Goal: Task Accomplishment & Management: Use online tool/utility

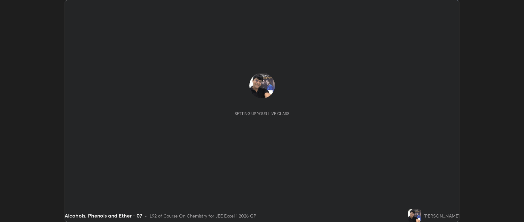
scroll to position [222, 524]
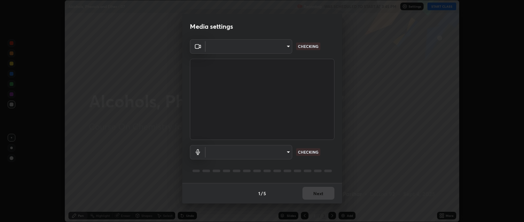
type input "bcb9d7dafccbd8d00e6ada9b6dd7e52ba20ca67bbbba0d0563dd421ab33f40a5"
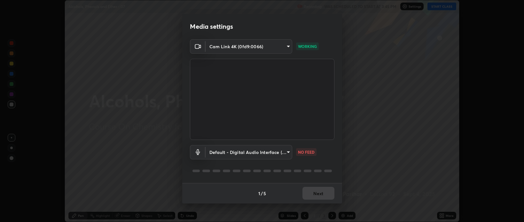
click at [289, 152] on body "Erase all Alcohols, Phenols and Ether - 07 Recording WAS SCHEDULED TO START AT …" at bounding box center [262, 111] width 524 height 222
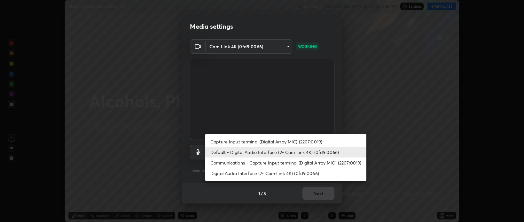
click at [270, 173] on li "Digital Audio Interface (2- Cam Link 4K) (0fd9:0066)" at bounding box center [285, 173] width 161 height 11
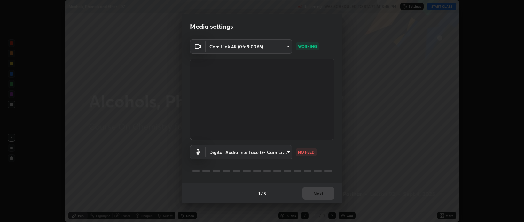
type input "baff733a2c5a422a43a6cd2bdb8f1999299aa183d5e30161d14eaaa7db90469b"
click at [315, 195] on button "Next" at bounding box center [319, 193] width 32 height 13
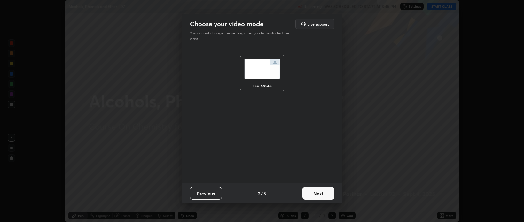
click at [315, 195] on button "Next" at bounding box center [319, 193] width 32 height 13
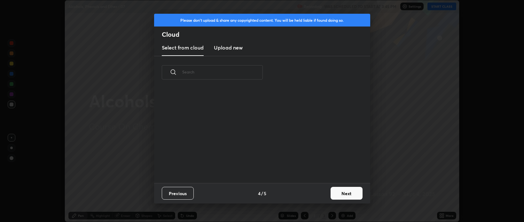
click at [340, 194] on button "Next" at bounding box center [347, 193] width 32 height 13
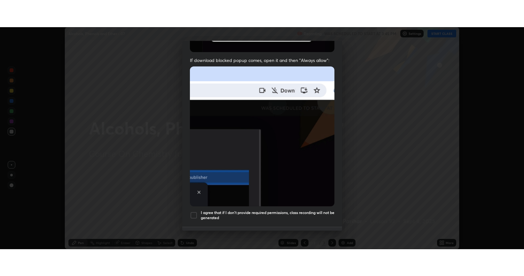
scroll to position [130, 0]
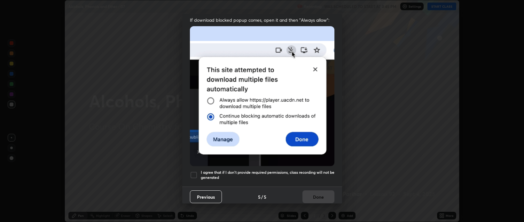
click at [196, 172] on div at bounding box center [194, 176] width 8 height 8
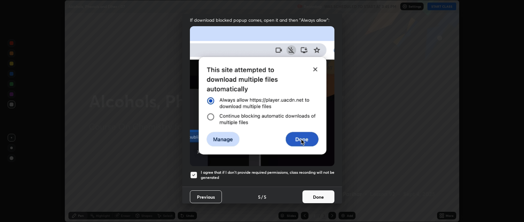
click at [316, 191] on button "Done" at bounding box center [319, 197] width 32 height 13
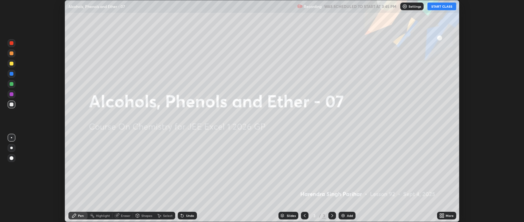
click at [443, 8] on button "START CLASS" at bounding box center [442, 7] width 29 height 8
click at [442, 216] on icon at bounding box center [442, 215] width 5 height 5
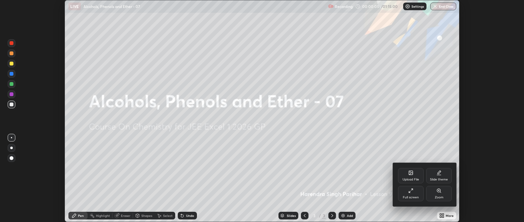
click at [415, 192] on div "Full screen" at bounding box center [411, 193] width 26 height 15
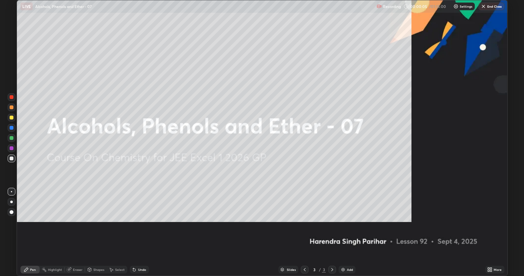
scroll to position [276, 524]
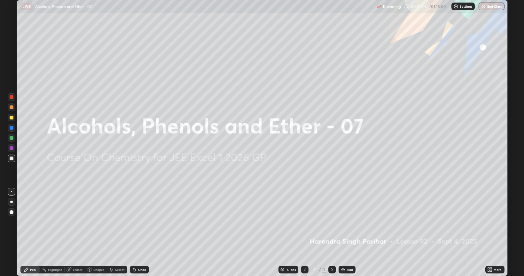
click at [343, 222] on img at bounding box center [343, 269] width 5 height 5
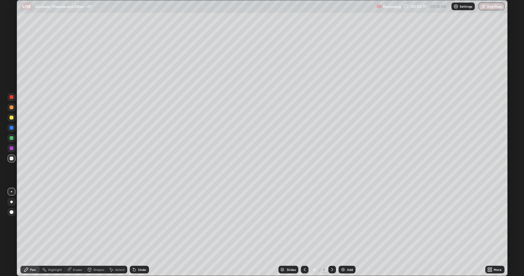
click at [12, 213] on div at bounding box center [12, 213] width 4 height 4
click at [12, 118] on div at bounding box center [12, 118] width 4 height 4
click at [136, 222] on icon at bounding box center [134, 269] width 5 height 5
click at [11, 158] on div at bounding box center [12, 159] width 4 height 4
click at [11, 118] on div at bounding box center [12, 118] width 4 height 4
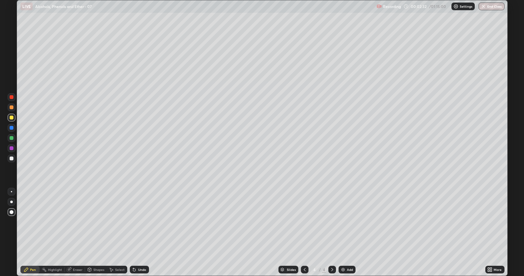
click at [11, 157] on div at bounding box center [12, 159] width 4 height 4
click at [11, 138] on div at bounding box center [12, 138] width 4 height 4
click at [11, 118] on div at bounding box center [12, 118] width 4 height 4
click at [11, 148] on div at bounding box center [12, 149] width 4 height 4
click at [94, 222] on div "Shapes" at bounding box center [96, 270] width 22 height 8
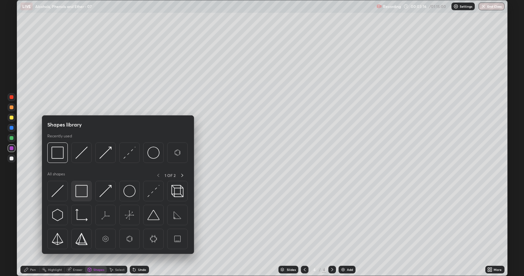
click at [82, 190] on img at bounding box center [82, 191] width 12 height 12
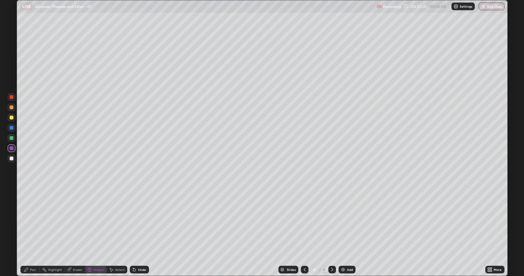
click at [12, 129] on div at bounding box center [12, 128] width 4 height 4
click at [343, 222] on img at bounding box center [343, 269] width 5 height 5
click at [13, 158] on div at bounding box center [12, 159] width 4 height 4
click at [134, 222] on icon at bounding box center [134, 270] width 3 height 3
click at [35, 222] on div "Pen" at bounding box center [33, 269] width 6 height 3
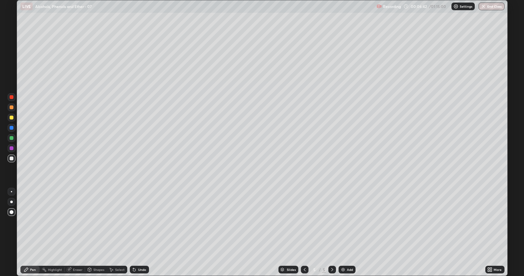
click at [96, 222] on div "Shapes" at bounding box center [98, 269] width 11 height 3
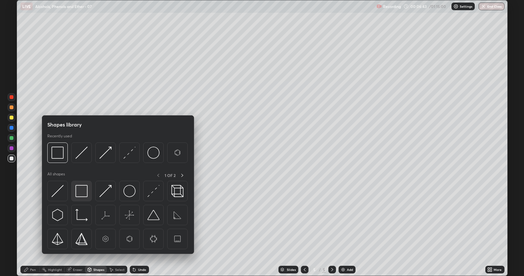
click at [81, 192] on img at bounding box center [82, 191] width 12 height 12
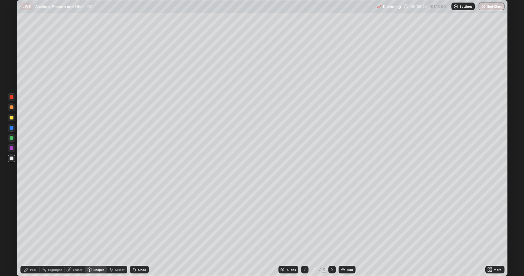
click at [12, 147] on div at bounding box center [12, 149] width 4 height 4
click at [30, 222] on div "Pen" at bounding box center [29, 270] width 19 height 8
click at [11, 118] on div at bounding box center [12, 118] width 4 height 4
click at [12, 159] on div at bounding box center [12, 159] width 4 height 4
click at [11, 117] on div at bounding box center [12, 118] width 4 height 4
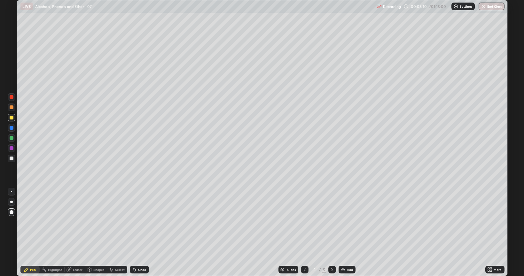
click at [78, 222] on div "Eraser" at bounding box center [75, 270] width 20 height 8
click at [35, 222] on div "Pen" at bounding box center [33, 269] width 6 height 3
click at [11, 138] on div at bounding box center [12, 138] width 4 height 4
click at [9, 108] on div at bounding box center [12, 108] width 8 height 8
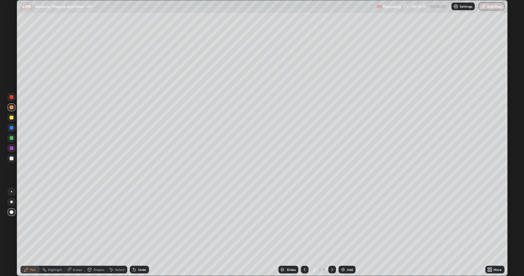
click at [341, 222] on img at bounding box center [343, 269] width 5 height 5
click at [11, 159] on div at bounding box center [12, 159] width 4 height 4
click at [97, 222] on div "Shapes" at bounding box center [98, 269] width 11 height 3
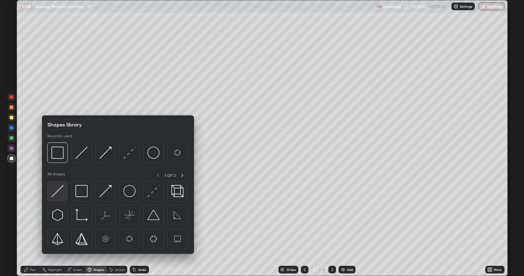
click at [64, 186] on div at bounding box center [57, 191] width 20 height 20
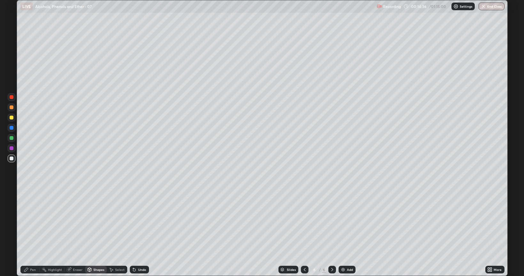
click at [11, 117] on div at bounding box center [12, 118] width 4 height 4
click at [34, 222] on div "Pen" at bounding box center [33, 269] width 6 height 3
click at [13, 161] on div at bounding box center [12, 159] width 8 height 8
click at [342, 222] on img at bounding box center [343, 269] width 5 height 5
click at [11, 160] on div at bounding box center [12, 159] width 4 height 4
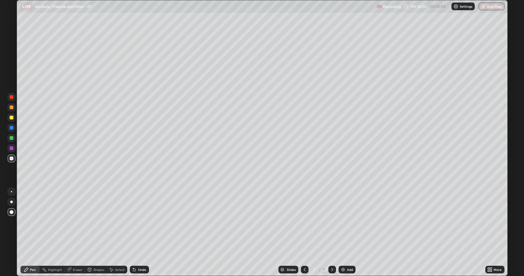
click at [12, 118] on div at bounding box center [12, 118] width 4 height 4
click at [11, 107] on div at bounding box center [12, 108] width 4 height 4
click at [98, 222] on div "Shapes" at bounding box center [98, 269] width 11 height 3
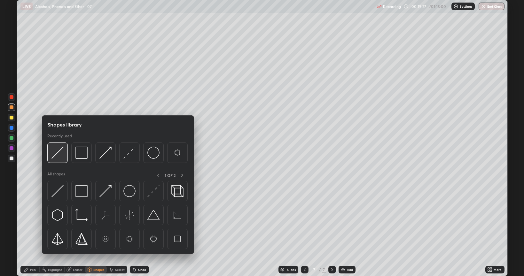
click at [61, 152] on img at bounding box center [58, 153] width 12 height 12
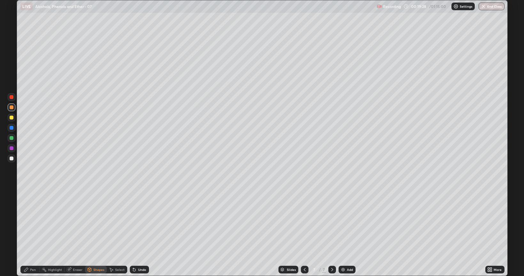
click at [13, 158] on div at bounding box center [12, 159] width 4 height 4
click at [33, 222] on div "Pen" at bounding box center [33, 269] width 6 height 3
click at [12, 159] on div at bounding box center [12, 159] width 4 height 4
click at [12, 139] on div at bounding box center [12, 138] width 4 height 4
click at [12, 158] on div at bounding box center [12, 159] width 4 height 4
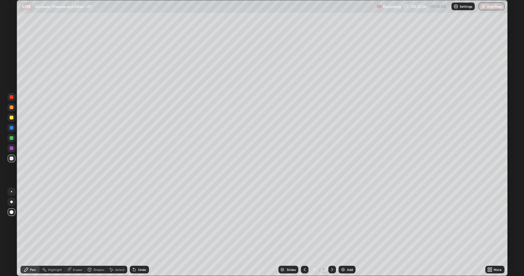
click at [12, 118] on div at bounding box center [12, 118] width 4 height 4
click at [344, 222] on img at bounding box center [343, 269] width 5 height 5
click at [11, 138] on div at bounding box center [12, 138] width 4 height 4
click at [12, 150] on div at bounding box center [12, 149] width 4 height 4
click at [12, 119] on div at bounding box center [12, 118] width 4 height 4
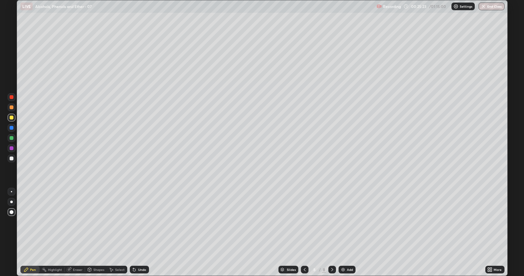
click at [11, 159] on div at bounding box center [12, 159] width 4 height 4
click at [13, 138] on div at bounding box center [12, 138] width 4 height 4
click at [11, 107] on div at bounding box center [12, 108] width 4 height 4
click at [344, 222] on img at bounding box center [343, 269] width 5 height 5
click at [11, 159] on div at bounding box center [12, 159] width 4 height 4
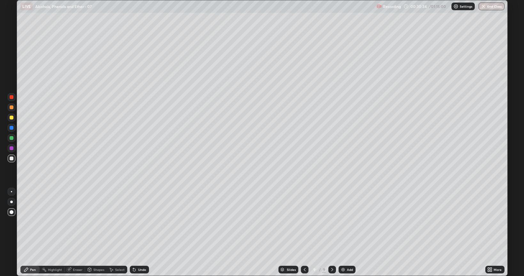
click at [12, 119] on div at bounding box center [12, 118] width 4 height 4
click at [11, 160] on div at bounding box center [12, 159] width 4 height 4
click at [11, 108] on div at bounding box center [12, 108] width 4 height 4
click at [12, 159] on div at bounding box center [12, 159] width 4 height 4
click at [343, 222] on img at bounding box center [343, 269] width 5 height 5
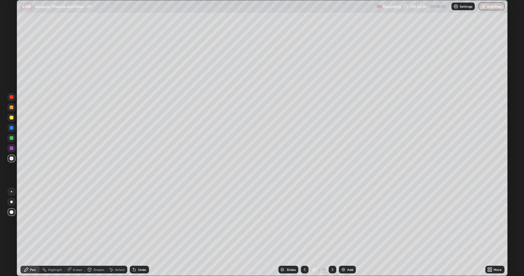
click at [11, 119] on div at bounding box center [12, 118] width 4 height 4
click at [12, 138] on div at bounding box center [12, 138] width 4 height 4
click at [10, 159] on div at bounding box center [12, 159] width 4 height 4
click at [12, 202] on div at bounding box center [11, 202] width 3 height 3
click at [12, 137] on div at bounding box center [12, 138] width 4 height 4
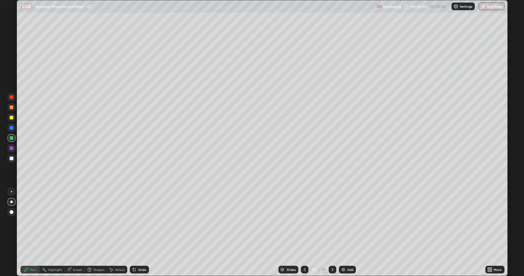
click at [12, 158] on div at bounding box center [12, 159] width 4 height 4
click at [14, 213] on div at bounding box center [12, 213] width 8 height 8
click at [136, 222] on icon at bounding box center [134, 269] width 5 height 5
click at [136, 222] on div "Undo" at bounding box center [139, 270] width 19 height 8
click at [138, 222] on div "Undo" at bounding box center [139, 270] width 19 height 8
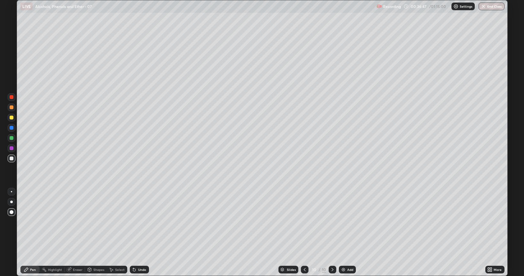
click at [138, 222] on div "Undo" at bounding box center [139, 270] width 19 height 8
click at [137, 222] on div "Undo" at bounding box center [139, 270] width 19 height 8
click at [138, 222] on div "Undo" at bounding box center [142, 269] width 8 height 3
click at [341, 222] on img at bounding box center [343, 269] width 5 height 5
click at [12, 118] on div at bounding box center [12, 118] width 4 height 4
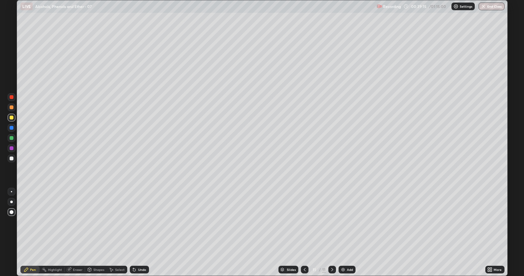
click at [11, 159] on div at bounding box center [12, 159] width 4 height 4
click at [10, 148] on div at bounding box center [12, 149] width 4 height 4
click at [10, 138] on div at bounding box center [12, 138] width 4 height 4
click at [11, 108] on div at bounding box center [12, 108] width 4 height 4
click at [13, 139] on div at bounding box center [12, 138] width 4 height 4
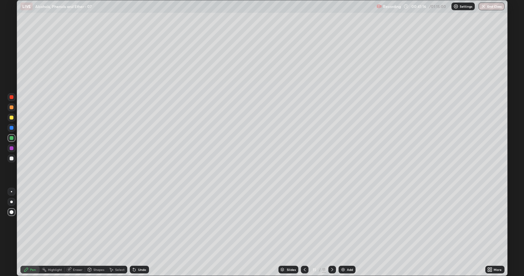
click at [12, 117] on div at bounding box center [12, 118] width 4 height 4
click at [12, 108] on div at bounding box center [12, 108] width 4 height 4
click at [11, 118] on div at bounding box center [12, 118] width 4 height 4
click at [12, 108] on div at bounding box center [12, 108] width 4 height 4
click at [136, 222] on div "Undo" at bounding box center [139, 270] width 19 height 8
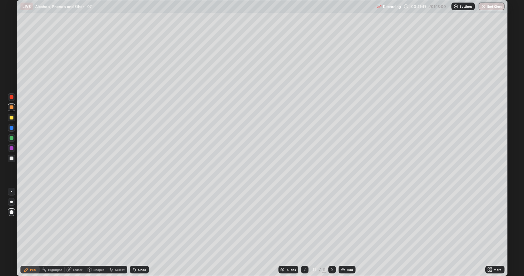
click at [135, 222] on icon at bounding box center [134, 269] width 5 height 5
click at [133, 222] on icon at bounding box center [133, 268] width 1 height 1
click at [134, 222] on icon at bounding box center [134, 269] width 5 height 5
click at [135, 222] on icon at bounding box center [134, 269] width 5 height 5
click at [136, 222] on icon at bounding box center [134, 269] width 5 height 5
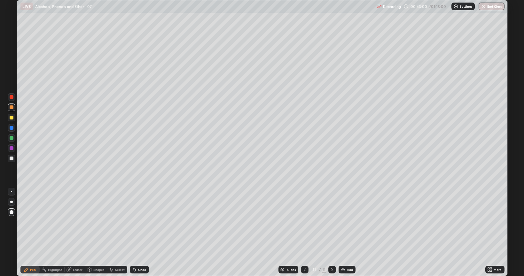
click at [137, 222] on div "Undo" at bounding box center [139, 270] width 19 height 8
click at [137, 222] on div "Undo" at bounding box center [138, 270] width 22 height 13
click at [138, 222] on div "Undo" at bounding box center [139, 270] width 19 height 8
click at [12, 118] on div at bounding box center [12, 118] width 4 height 4
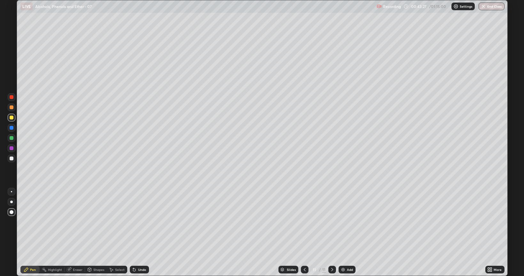
click at [12, 140] on div at bounding box center [12, 138] width 4 height 4
click at [100, 222] on div "Shapes" at bounding box center [98, 269] width 11 height 3
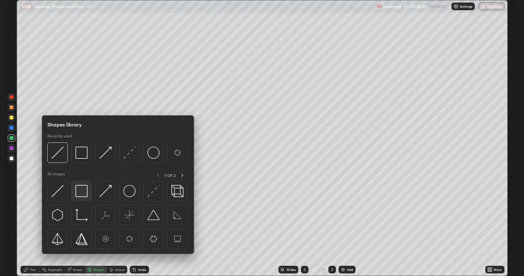
click at [81, 188] on img at bounding box center [82, 191] width 12 height 12
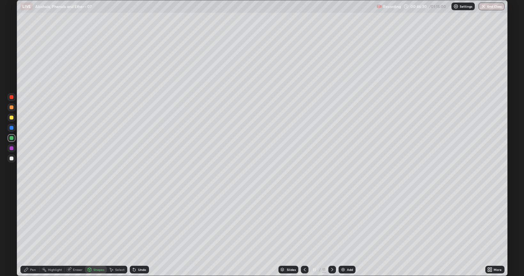
click at [11, 147] on div at bounding box center [12, 149] width 4 height 4
click at [11, 139] on div at bounding box center [12, 138] width 4 height 4
click at [94, 222] on div "Shapes" at bounding box center [98, 269] width 11 height 3
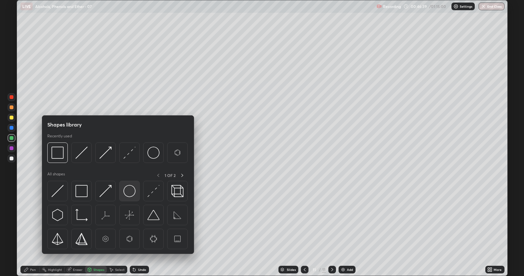
click at [129, 189] on img at bounding box center [130, 191] width 12 height 12
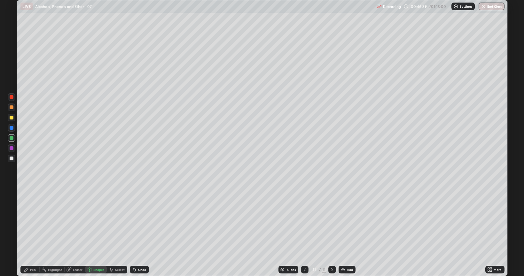
click at [10, 148] on div at bounding box center [12, 149] width 4 height 4
click at [10, 139] on div at bounding box center [12, 138] width 4 height 4
click at [135, 222] on icon at bounding box center [134, 269] width 5 height 5
click at [139, 222] on div "Undo" at bounding box center [142, 269] width 8 height 3
click at [12, 158] on div at bounding box center [12, 159] width 4 height 4
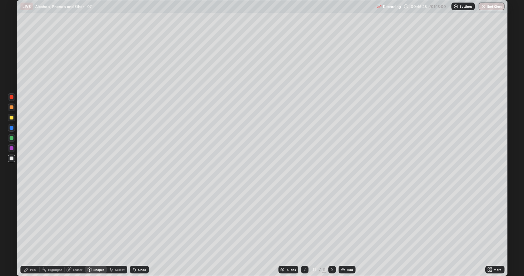
click at [29, 222] on div "Pen" at bounding box center [29, 270] width 19 height 8
click at [12, 192] on div at bounding box center [11, 191] width 1 height 1
click at [132, 222] on icon at bounding box center [134, 269] width 5 height 5
click at [98, 222] on div "Shapes" at bounding box center [98, 269] width 11 height 3
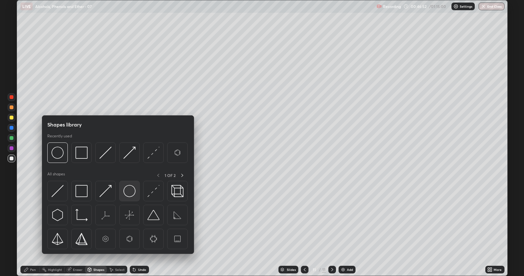
click at [130, 190] on img at bounding box center [130, 191] width 12 height 12
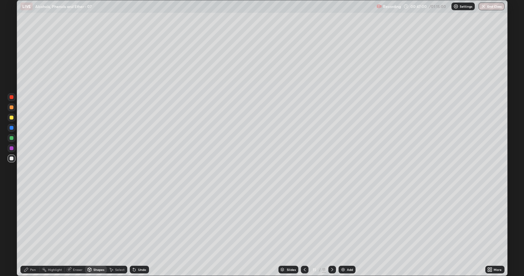
click at [95, 222] on div "Shapes" at bounding box center [98, 269] width 11 height 3
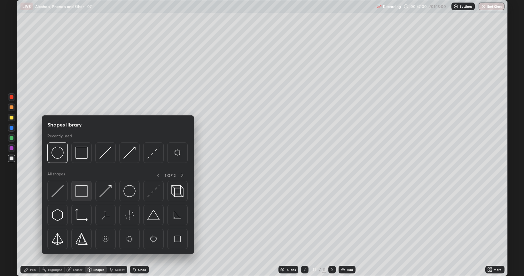
click at [79, 189] on img at bounding box center [82, 191] width 12 height 12
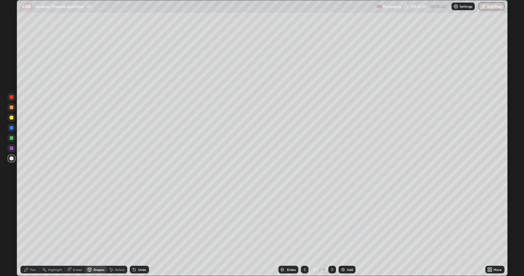
click at [11, 128] on div at bounding box center [12, 128] width 4 height 4
click at [35, 222] on div "Pen" at bounding box center [33, 269] width 6 height 3
click at [11, 148] on div at bounding box center [12, 149] width 4 height 4
click at [12, 159] on div at bounding box center [12, 159] width 4 height 4
click at [13, 204] on div at bounding box center [12, 202] width 8 height 8
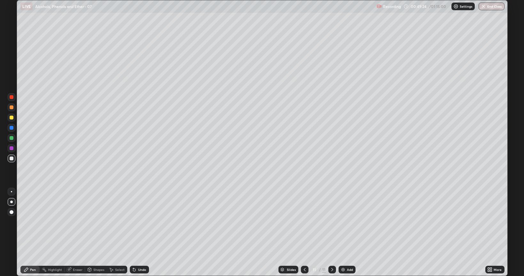
click at [344, 222] on img at bounding box center [343, 269] width 5 height 5
click at [10, 213] on div at bounding box center [12, 213] width 4 height 4
click at [11, 159] on div at bounding box center [12, 159] width 4 height 4
click at [13, 117] on div at bounding box center [12, 118] width 4 height 4
click at [12, 158] on div at bounding box center [12, 159] width 4 height 4
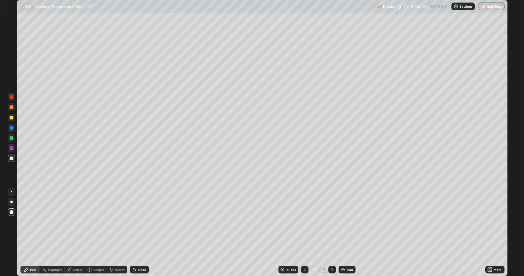
click at [12, 118] on div at bounding box center [12, 118] width 4 height 4
click at [12, 158] on div at bounding box center [12, 159] width 4 height 4
click at [512, 61] on div "Setting up your live class" at bounding box center [262, 138] width 524 height 276
click at [10, 118] on div at bounding box center [12, 118] width 4 height 4
click at [10, 140] on div at bounding box center [12, 138] width 4 height 4
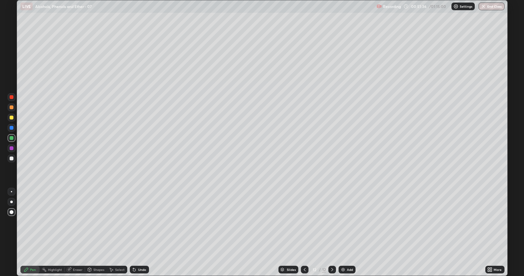
click at [12, 119] on div at bounding box center [12, 118] width 4 height 4
click at [343, 222] on img at bounding box center [343, 269] width 5 height 5
click at [12, 212] on div at bounding box center [12, 213] width 4 height 4
click at [11, 158] on div at bounding box center [12, 159] width 4 height 4
click at [12, 117] on div at bounding box center [12, 118] width 4 height 4
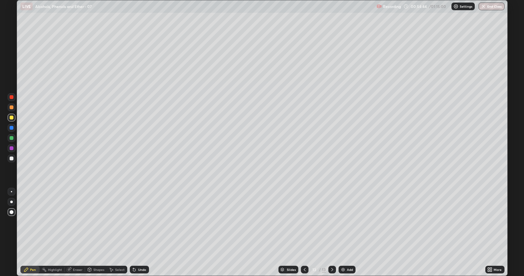
click at [11, 139] on div at bounding box center [12, 138] width 4 height 4
click at [13, 118] on div at bounding box center [12, 118] width 4 height 4
click at [341, 222] on img at bounding box center [343, 269] width 5 height 5
click at [11, 213] on div at bounding box center [12, 213] width 4 height 4
click at [10, 159] on div at bounding box center [12, 159] width 4 height 4
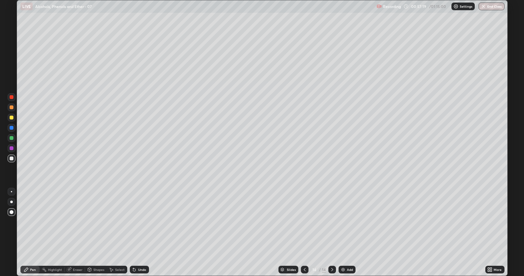
click at [11, 118] on div at bounding box center [12, 118] width 4 height 4
click at [345, 222] on img at bounding box center [343, 269] width 5 height 5
click at [12, 161] on div at bounding box center [12, 159] width 8 height 8
click at [12, 118] on div at bounding box center [12, 118] width 4 height 4
click at [11, 108] on div at bounding box center [12, 108] width 4 height 4
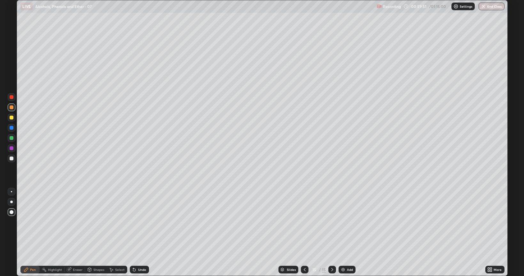
click at [12, 159] on div at bounding box center [12, 159] width 4 height 4
click at [12, 137] on div at bounding box center [12, 138] width 4 height 4
click at [12, 128] on div at bounding box center [12, 128] width 4 height 4
click at [11, 158] on div at bounding box center [12, 159] width 4 height 4
click at [344, 222] on img at bounding box center [343, 269] width 5 height 5
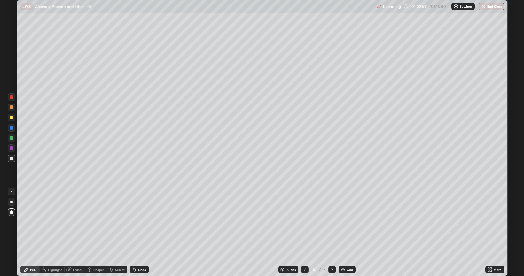
click at [12, 118] on div at bounding box center [12, 118] width 4 height 4
click at [11, 108] on div at bounding box center [12, 108] width 4 height 4
click at [132, 222] on icon at bounding box center [134, 269] width 5 height 5
click at [133, 222] on icon at bounding box center [134, 270] width 3 height 3
click at [134, 222] on icon at bounding box center [134, 269] width 5 height 5
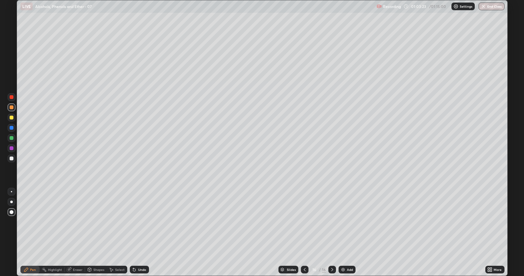
click at [134, 222] on icon at bounding box center [134, 269] width 5 height 5
click at [133, 222] on icon at bounding box center [134, 269] width 5 height 5
click at [132, 222] on div "Undo" at bounding box center [139, 270] width 19 height 8
click at [133, 222] on icon at bounding box center [134, 269] width 5 height 5
click at [132, 222] on icon at bounding box center [134, 269] width 5 height 5
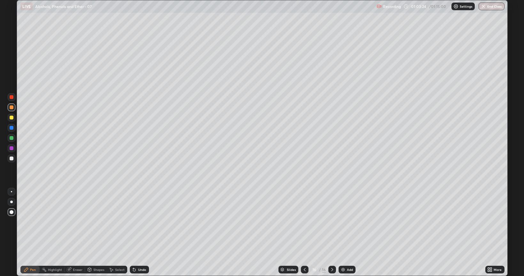
click at [132, 222] on icon at bounding box center [134, 269] width 5 height 5
click at [133, 222] on icon at bounding box center [134, 270] width 3 height 3
click at [132, 222] on icon at bounding box center [134, 269] width 5 height 5
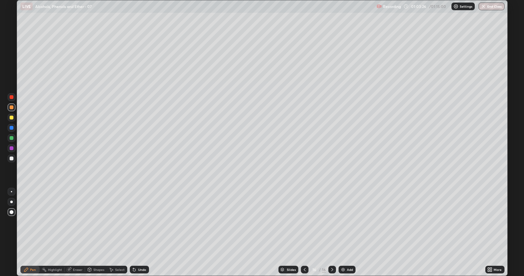
click at [11, 158] on div at bounding box center [12, 159] width 4 height 4
click at [11, 117] on div at bounding box center [12, 118] width 4 height 4
click at [12, 158] on div at bounding box center [12, 159] width 4 height 4
click at [134, 222] on icon at bounding box center [134, 270] width 3 height 3
click at [12, 148] on div at bounding box center [12, 149] width 4 height 4
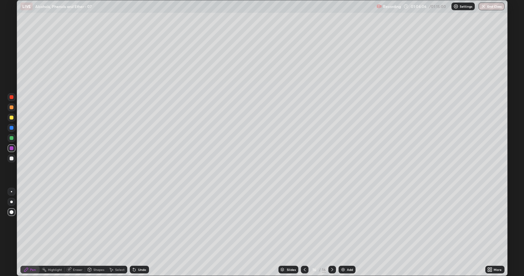
click at [12, 139] on div at bounding box center [12, 138] width 4 height 4
click at [138, 222] on div "Undo" at bounding box center [142, 269] width 8 height 3
click at [133, 222] on icon at bounding box center [134, 270] width 3 height 3
click at [136, 222] on div "Undo" at bounding box center [139, 270] width 19 height 8
click at [12, 160] on div at bounding box center [12, 159] width 4 height 4
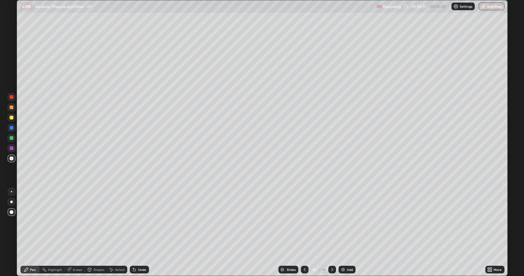
click at [343, 222] on img at bounding box center [343, 269] width 5 height 5
click at [10, 159] on div at bounding box center [12, 159] width 4 height 4
click at [10, 138] on div at bounding box center [12, 138] width 4 height 4
click at [10, 117] on div at bounding box center [12, 118] width 4 height 4
click at [11, 150] on div at bounding box center [12, 149] width 4 height 4
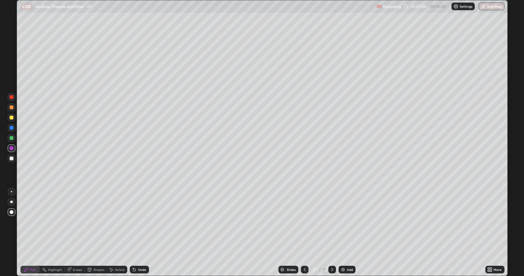
click at [100, 222] on div "Shapes" at bounding box center [98, 269] width 11 height 3
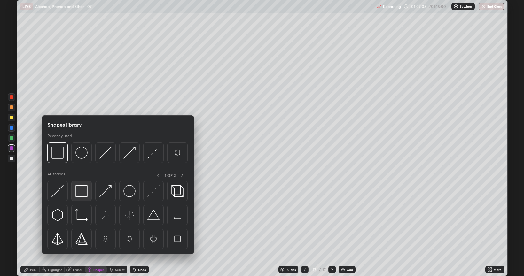
click at [84, 190] on img at bounding box center [82, 191] width 12 height 12
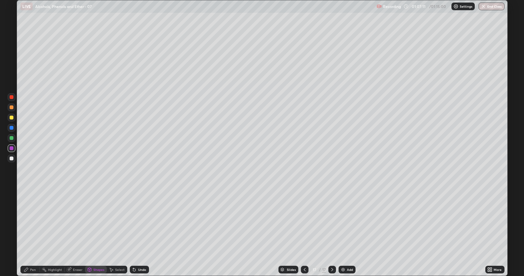
click at [34, 222] on div "Pen" at bounding box center [33, 269] width 6 height 3
click at [12, 108] on div at bounding box center [12, 108] width 4 height 4
click at [11, 117] on div at bounding box center [12, 118] width 4 height 4
click at [13, 137] on div at bounding box center [12, 138] width 4 height 4
click at [12, 116] on div at bounding box center [12, 118] width 4 height 4
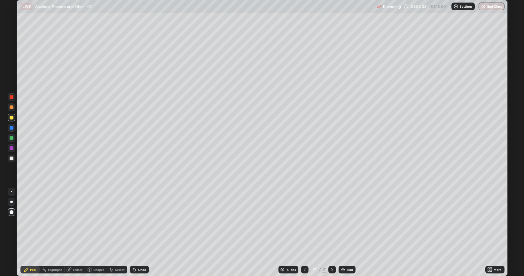
click at [13, 160] on div at bounding box center [12, 159] width 8 height 8
click at [493, 8] on button "End Class" at bounding box center [492, 7] width 25 height 8
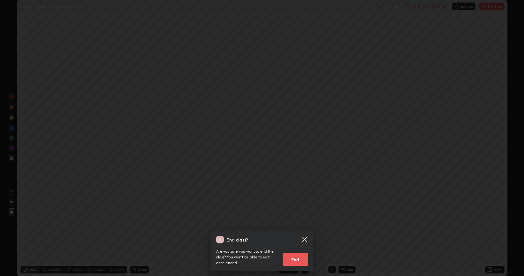
click at [299, 222] on button "End" at bounding box center [296, 259] width 26 height 13
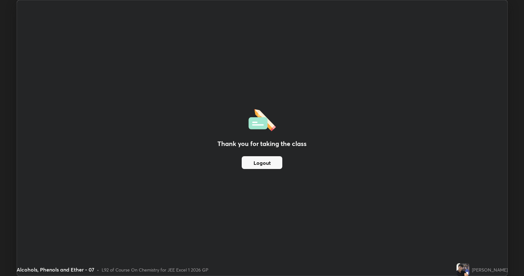
click at [274, 162] on button "Logout" at bounding box center [262, 162] width 41 height 13
